Goal: Communication & Community: Answer question/provide support

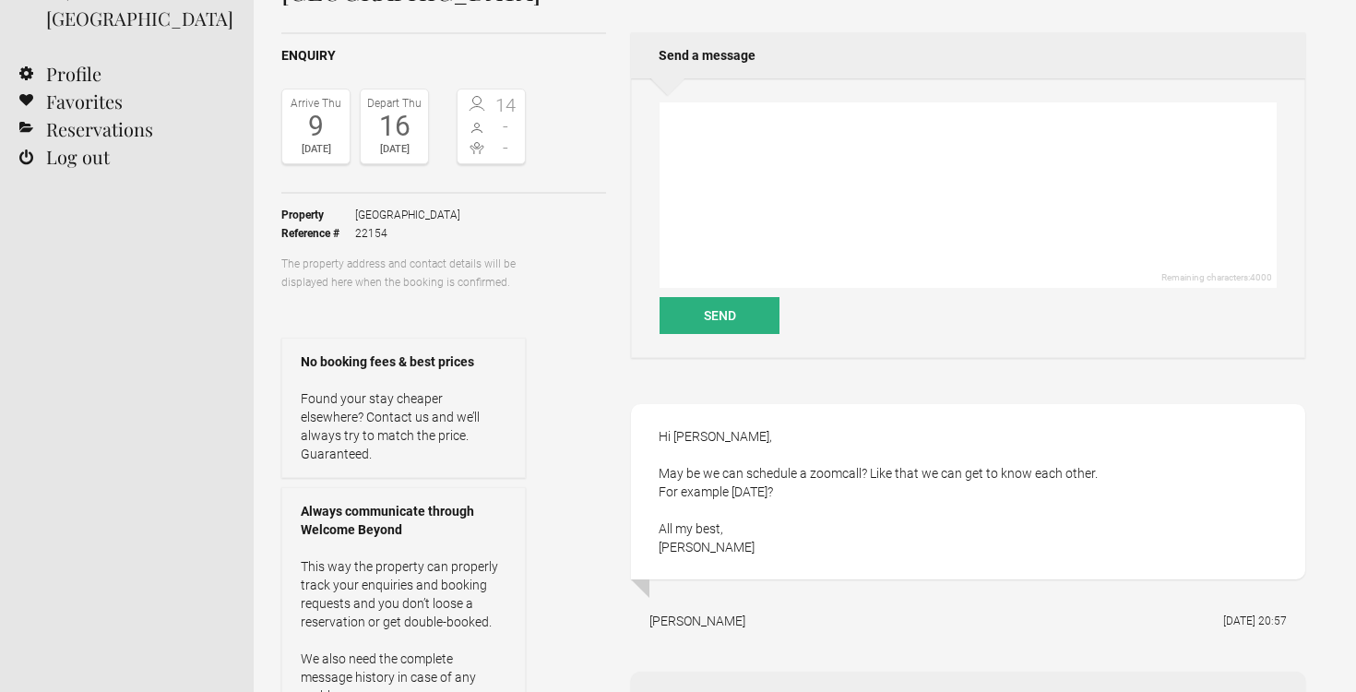
scroll to position [138, 0]
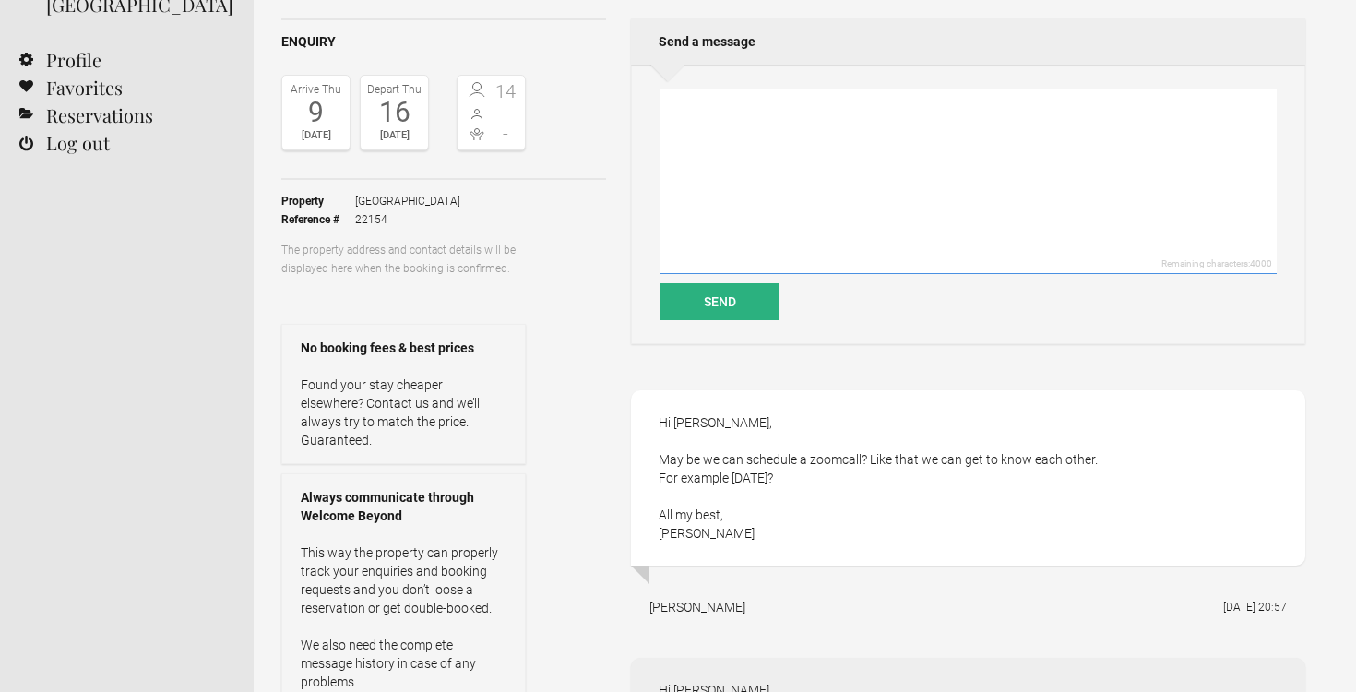
click at [798, 196] on textarea at bounding box center [967, 181] width 617 height 185
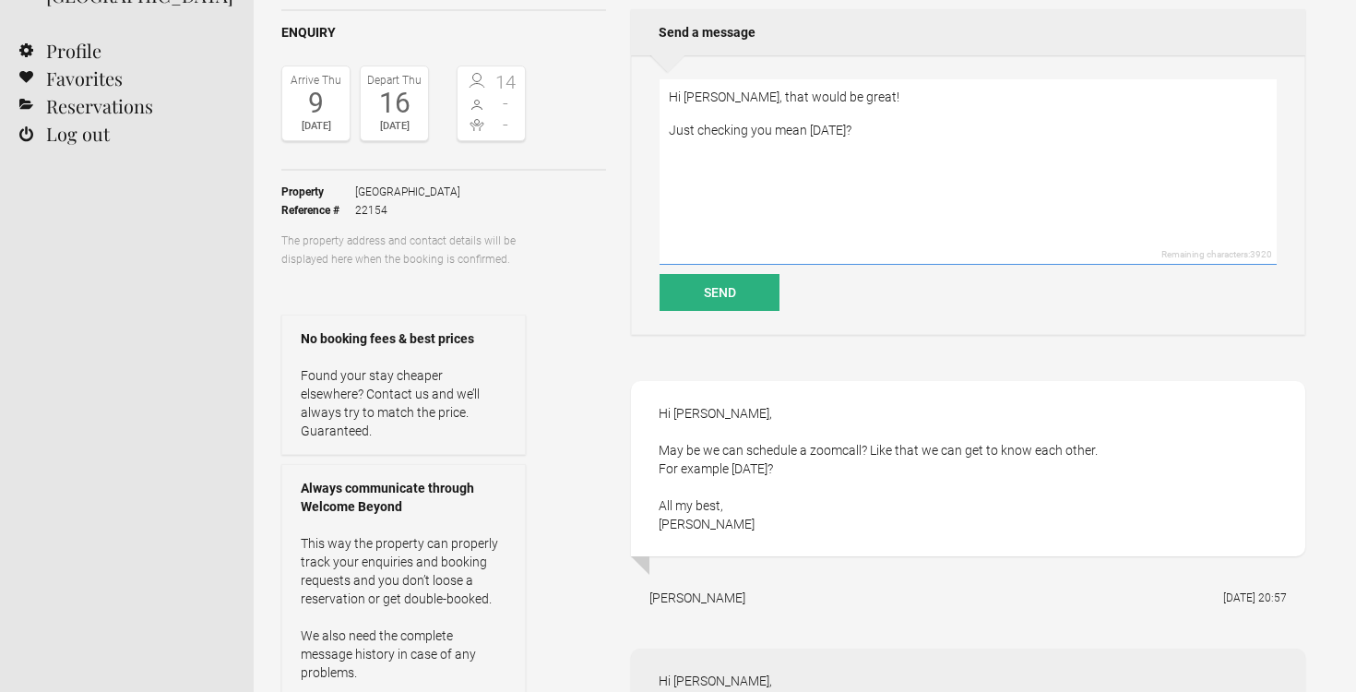
scroll to position [147, 0]
click at [715, 119] on textarea "Hi Monique, that would be great! Just checking you mean Friday 19th September?" at bounding box center [967, 172] width 617 height 185
click at [950, 116] on textarea "Hi Monique, that would be great! Just checking you mean Friday 19th September?" at bounding box center [967, 172] width 617 height 185
click at [912, 99] on textarea "Hi Monique, that would be great! Just checking you mean Friday 19th September?" at bounding box center [967, 172] width 617 height 185
click at [1014, 136] on textarea "Hi Monique, that would be great! Just checking you mean Friday 19th September?" at bounding box center [967, 172] width 617 height 185
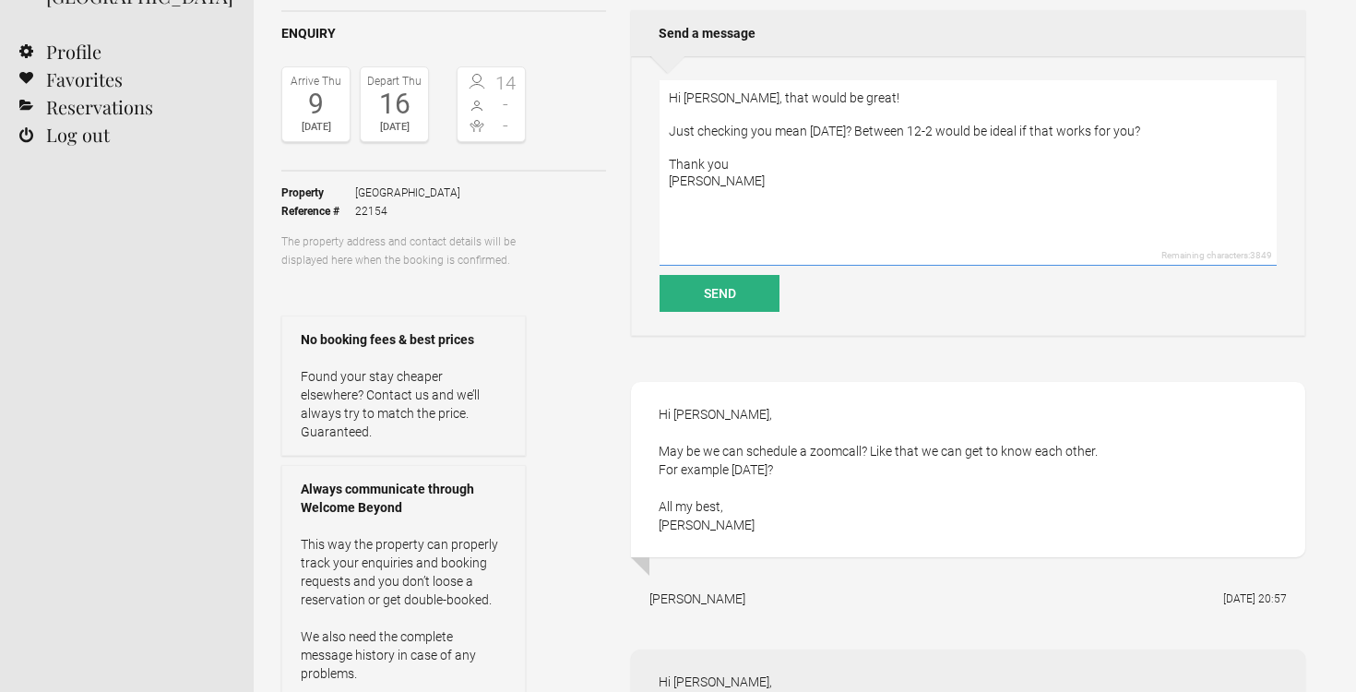
click at [1023, 130] on textarea "Hi Monique, that would be great! Just checking you mean Friday 19th September? …" at bounding box center [967, 172] width 617 height 185
type textarea "Hi Monique, that would be great! Just checking you mean Friday 19th September? …"
click at [707, 299] on button "Send" at bounding box center [719, 293] width 120 height 37
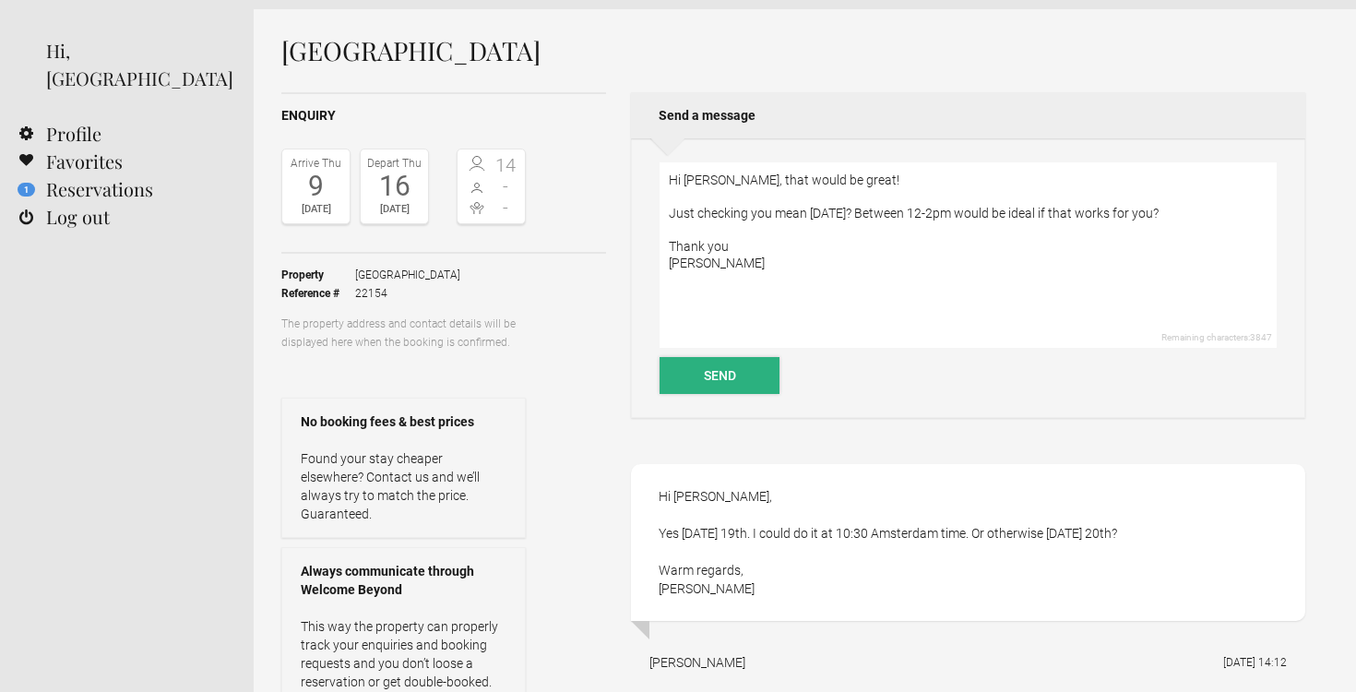
scroll to position [66, 0]
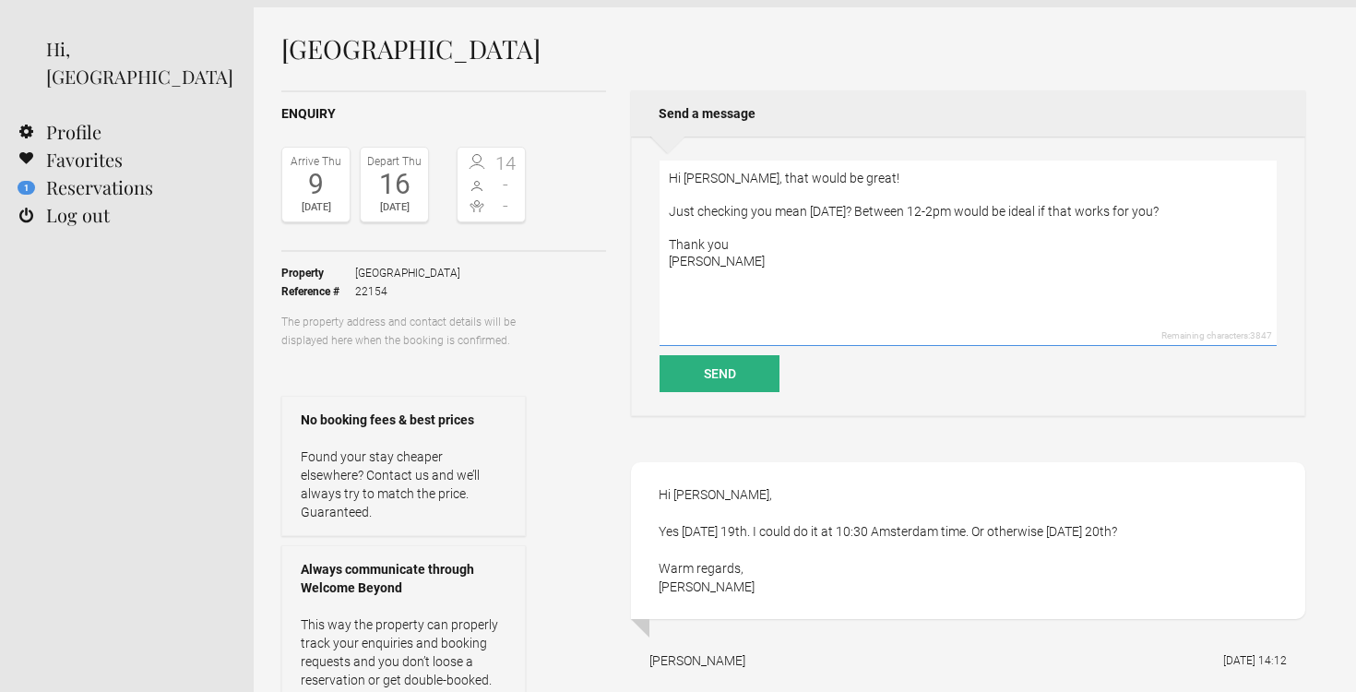
click at [916, 225] on textarea "Hi Monique, that would be great! Just checking you mean Friday 19th September? …" at bounding box center [967, 252] width 617 height 185
click at [766, 232] on textarea "Hi Monique, that would be great! Just checking you mean Friday 19th September? …" at bounding box center [967, 252] width 617 height 185
type textarea "Hi Monique - that works for us! My email is hey@charlotte-bailey.co.uk if you w…"
click at [720, 379] on button "Send" at bounding box center [719, 373] width 120 height 37
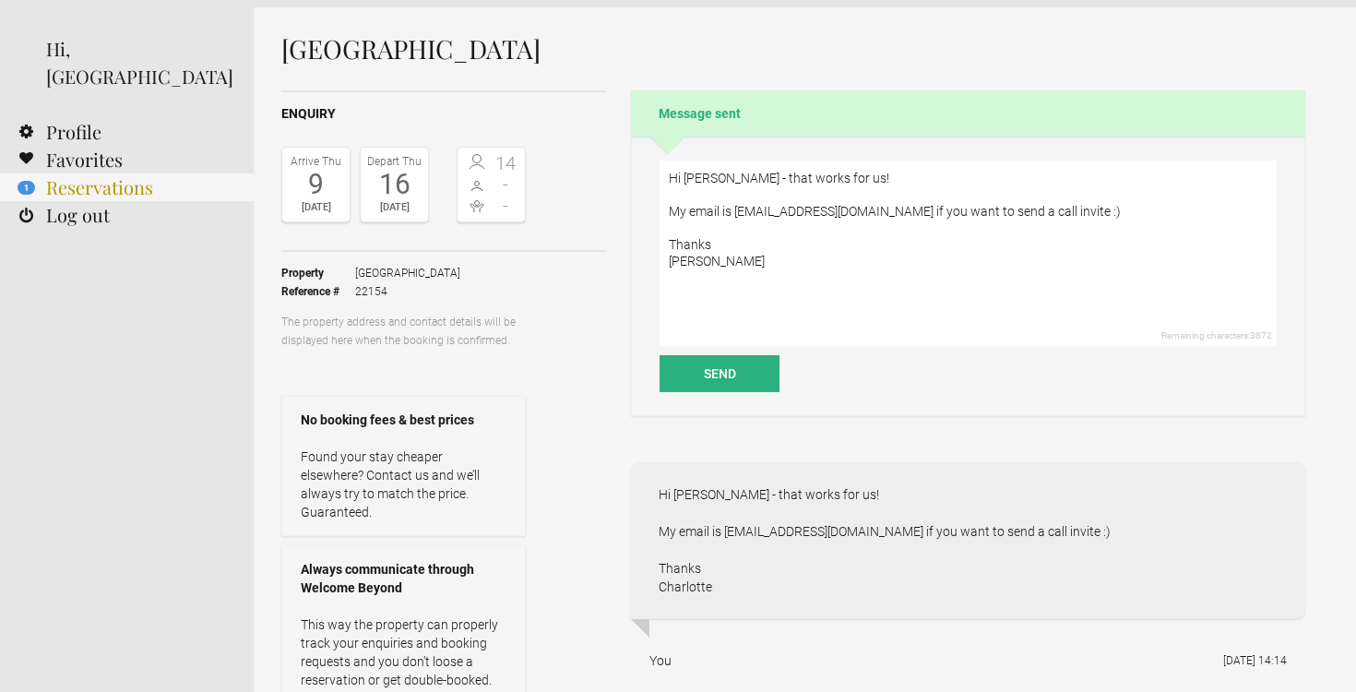
click at [131, 173] on link "1 Reservations" at bounding box center [127, 187] width 254 height 28
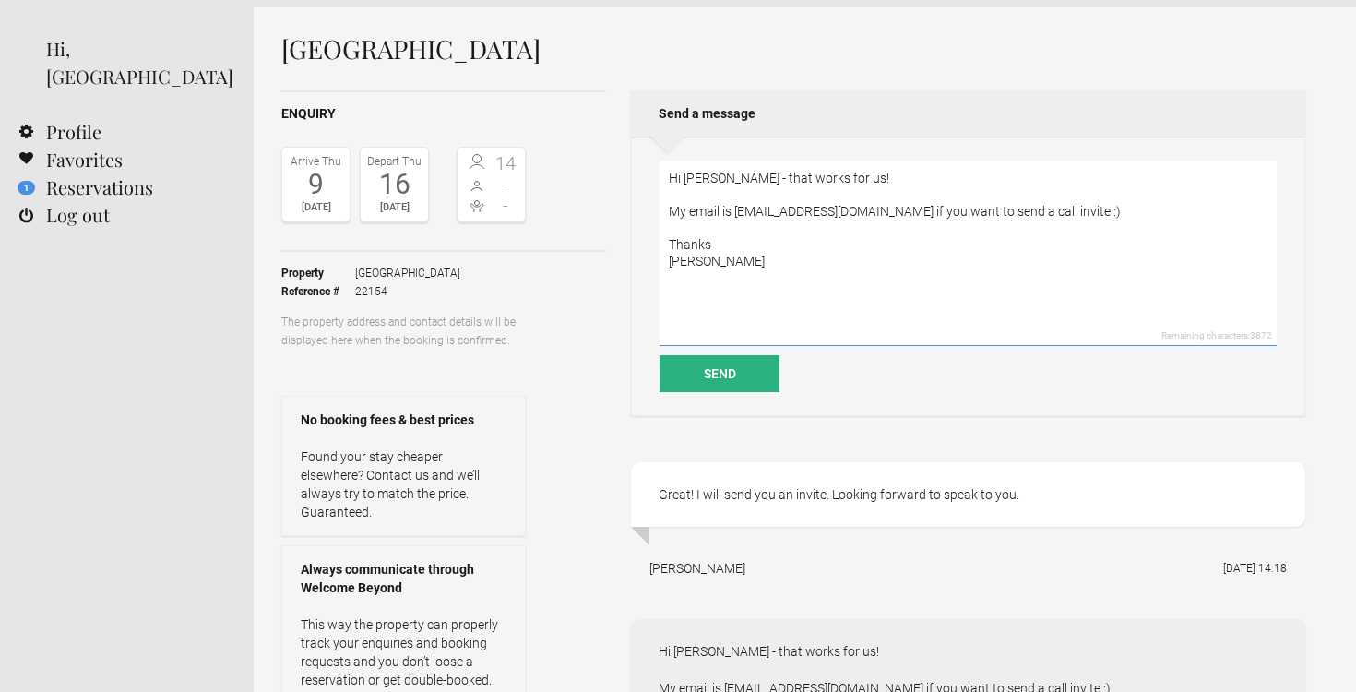
click at [803, 227] on textarea "Hi Monique - that works for us! My email is hey@charlotte-bailey.co.uk if you w…" at bounding box center [967, 252] width 617 height 185
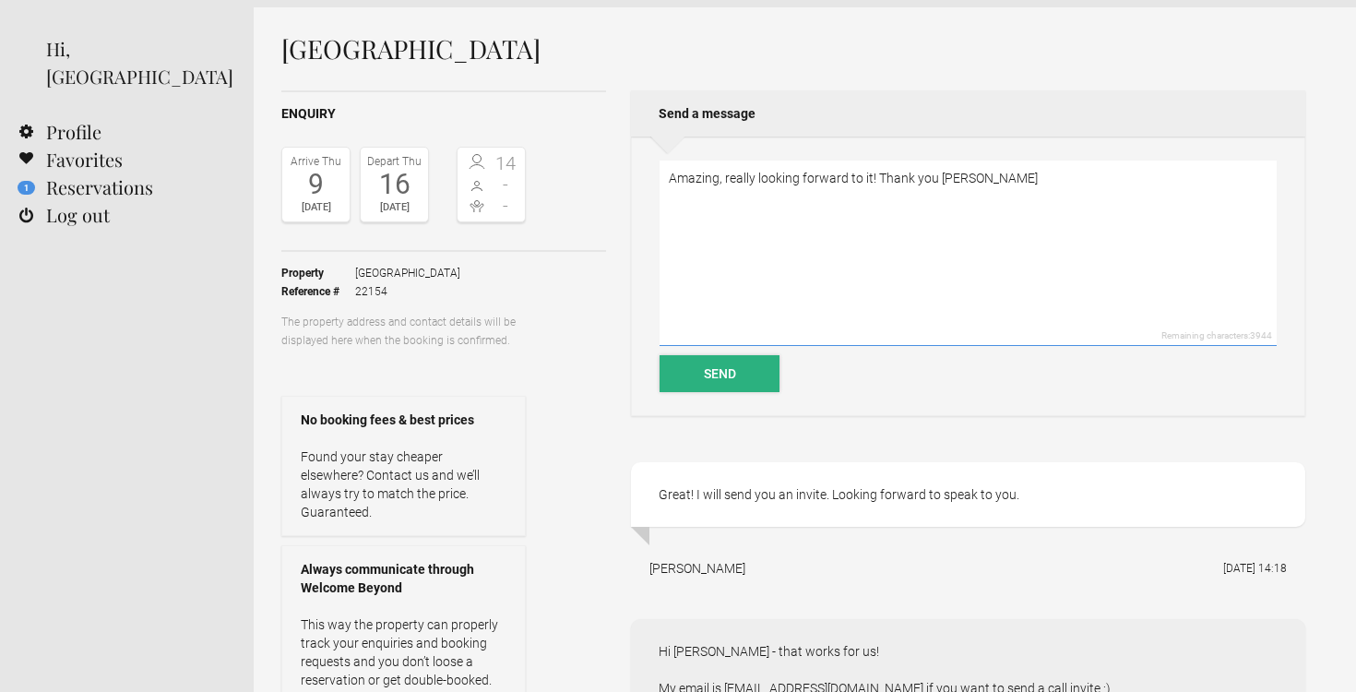
type textarea "Amazing, really looking forward to it! Thank you Monique"
click at [705, 369] on button "Send" at bounding box center [719, 373] width 120 height 37
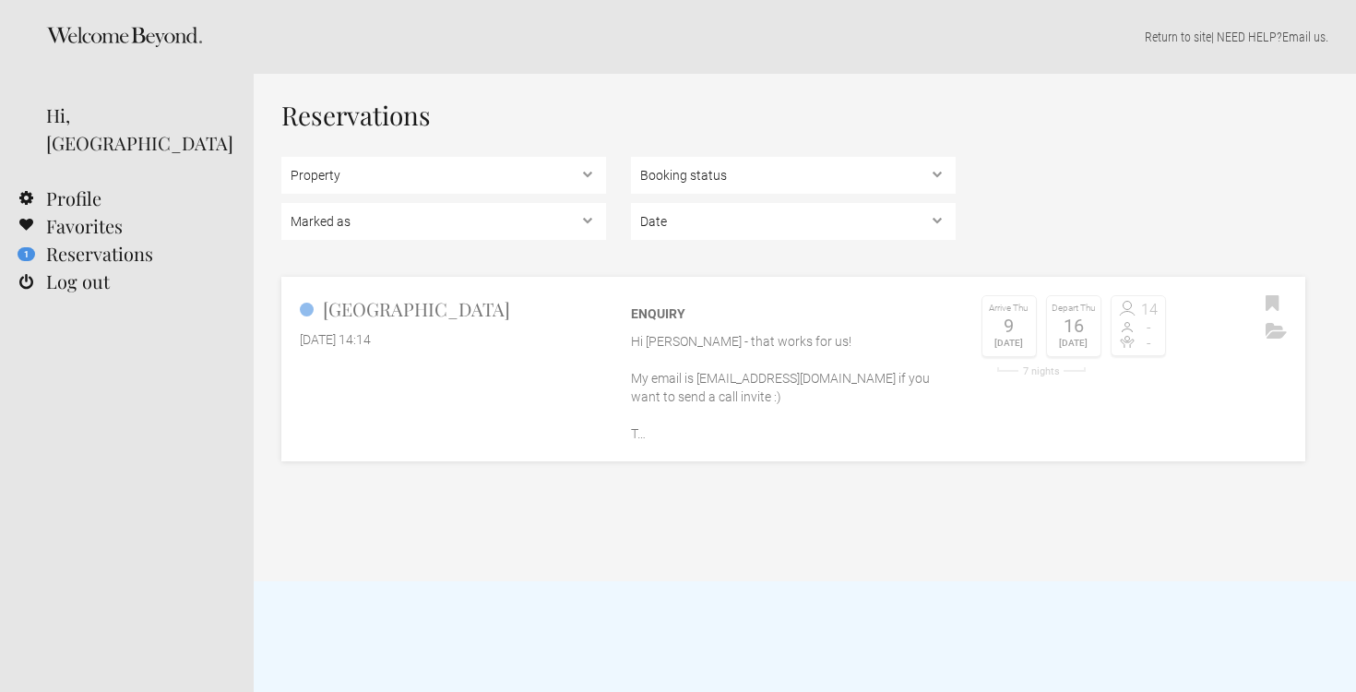
click at [417, 308] on h2 "[GEOGRAPHIC_DATA]" at bounding box center [453, 309] width 306 height 28
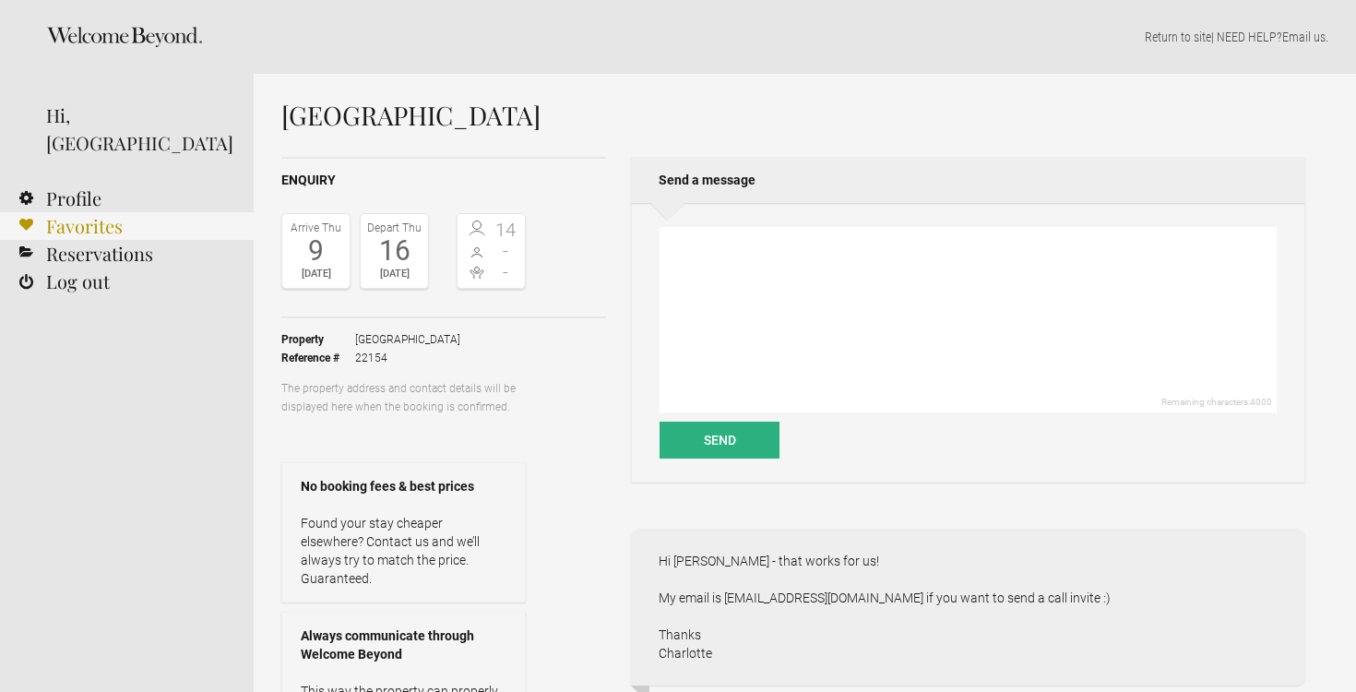
click at [75, 212] on link "Favorites" at bounding box center [127, 226] width 254 height 28
